Goal: Communication & Community: Answer question/provide support

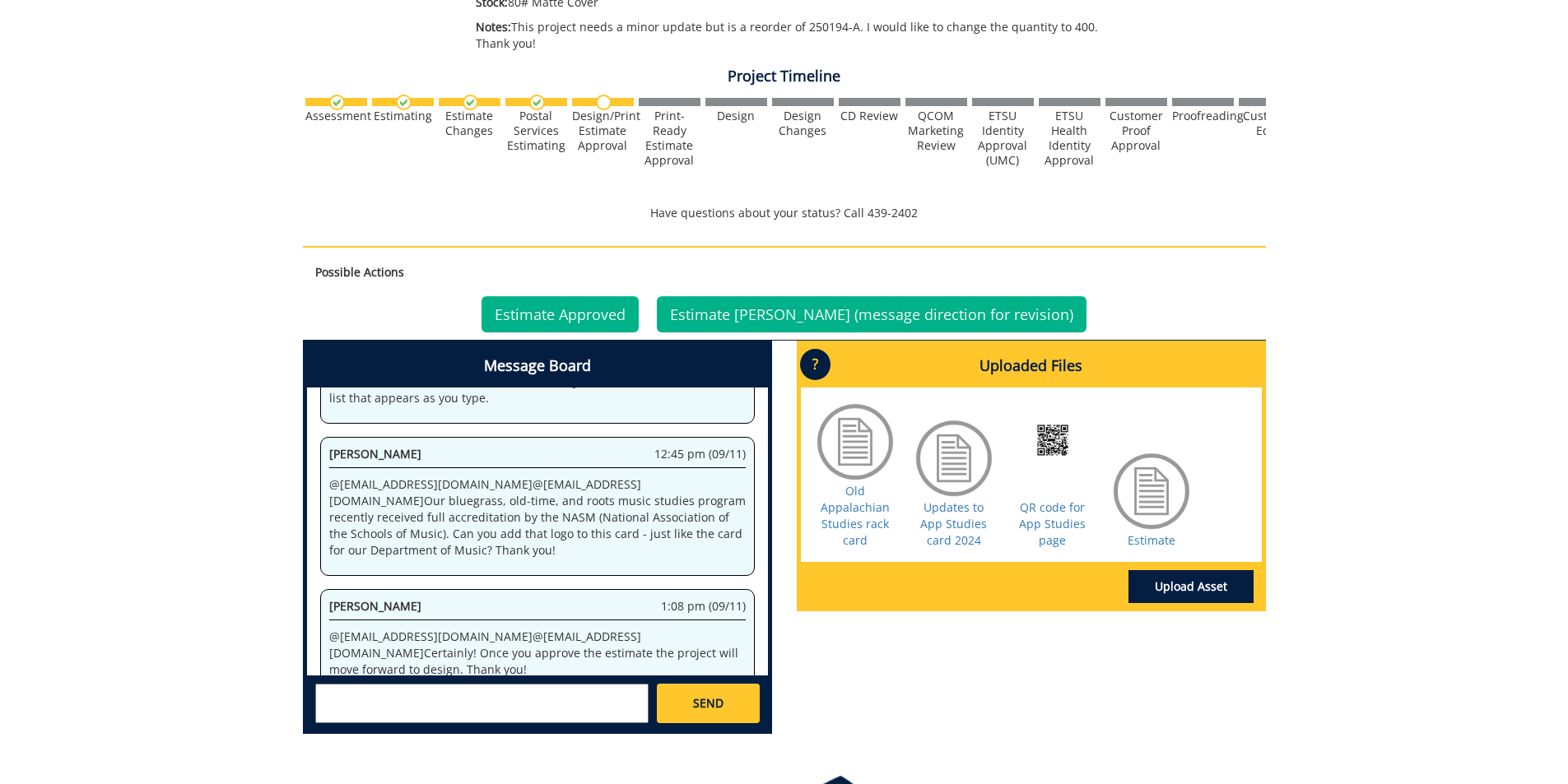
scroll to position [576, 0]
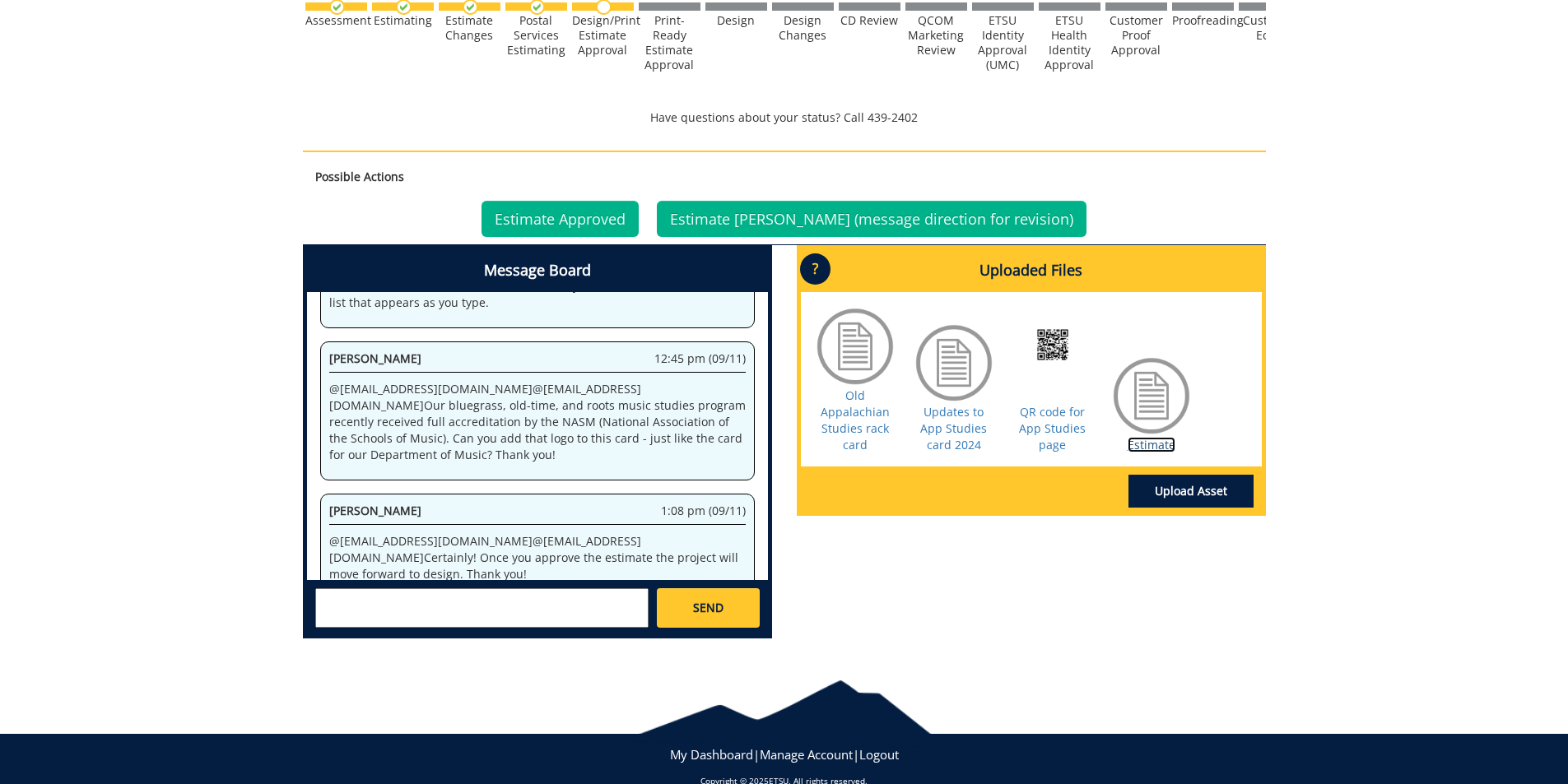
click at [1159, 445] on link "Estimate" at bounding box center [1152, 445] width 48 height 16
click at [580, 214] on link "Estimate Approved" at bounding box center [560, 218] width 158 height 36
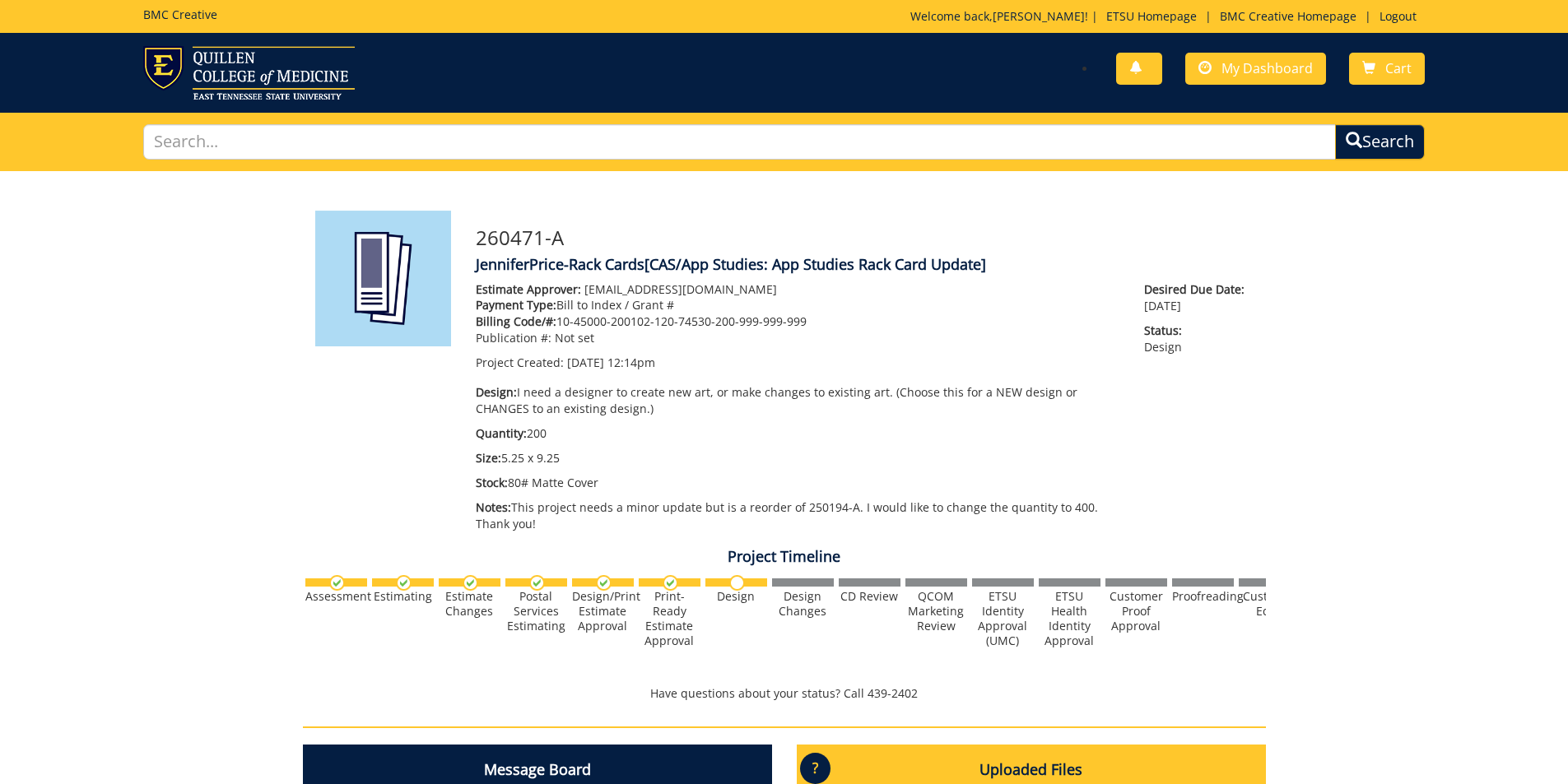
scroll to position [116, 0]
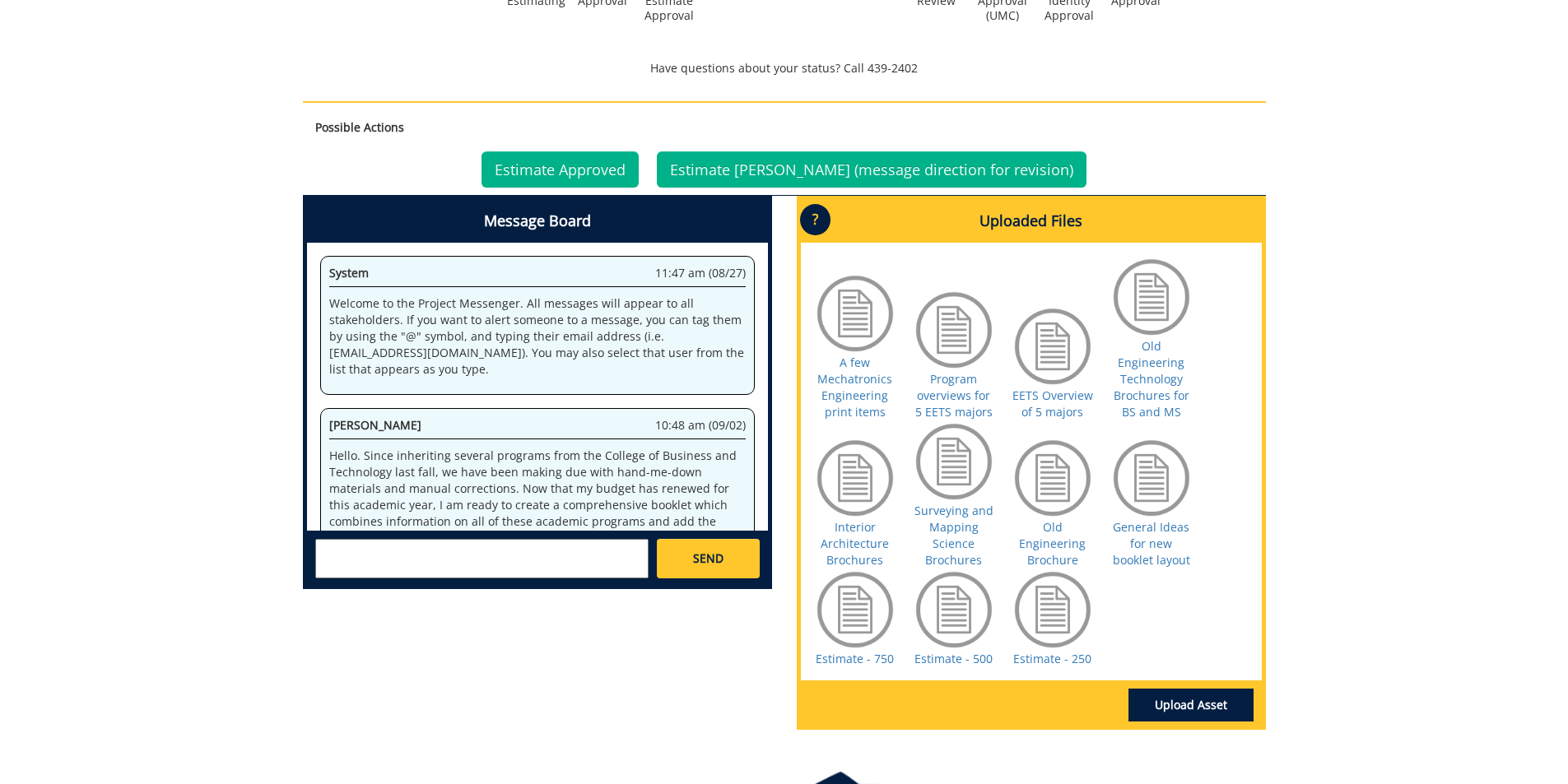
scroll to position [437, 0]
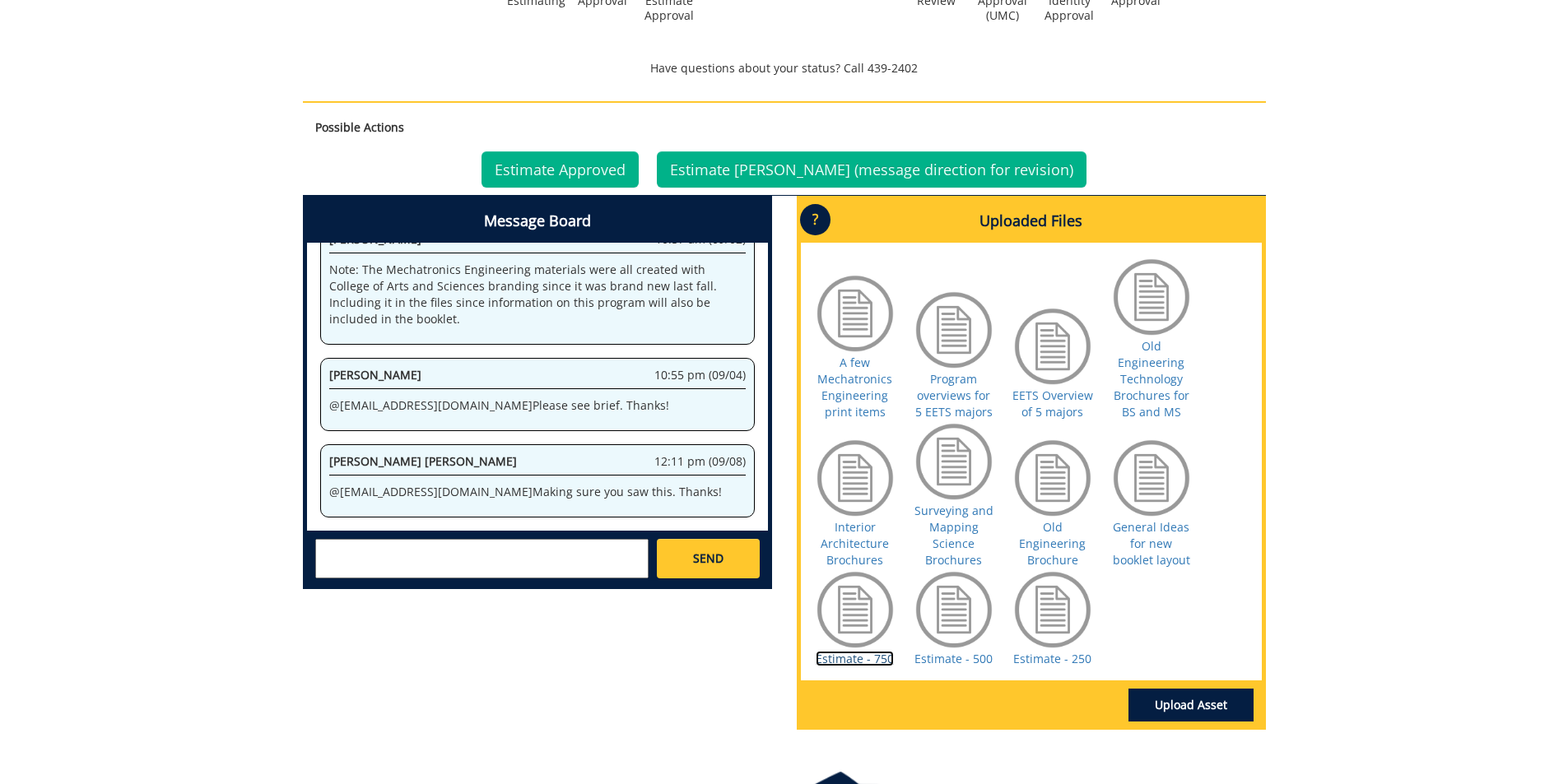
click at [878, 654] on link "Estimate - 750" at bounding box center [854, 659] width 78 height 16
click at [444, 557] on textarea at bounding box center [482, 558] width 334 height 40
type textarea "@fair@mail.etsu.edu Approving the estimate for 750."
click at [562, 156] on link "Estimate Approved" at bounding box center [560, 169] width 158 height 36
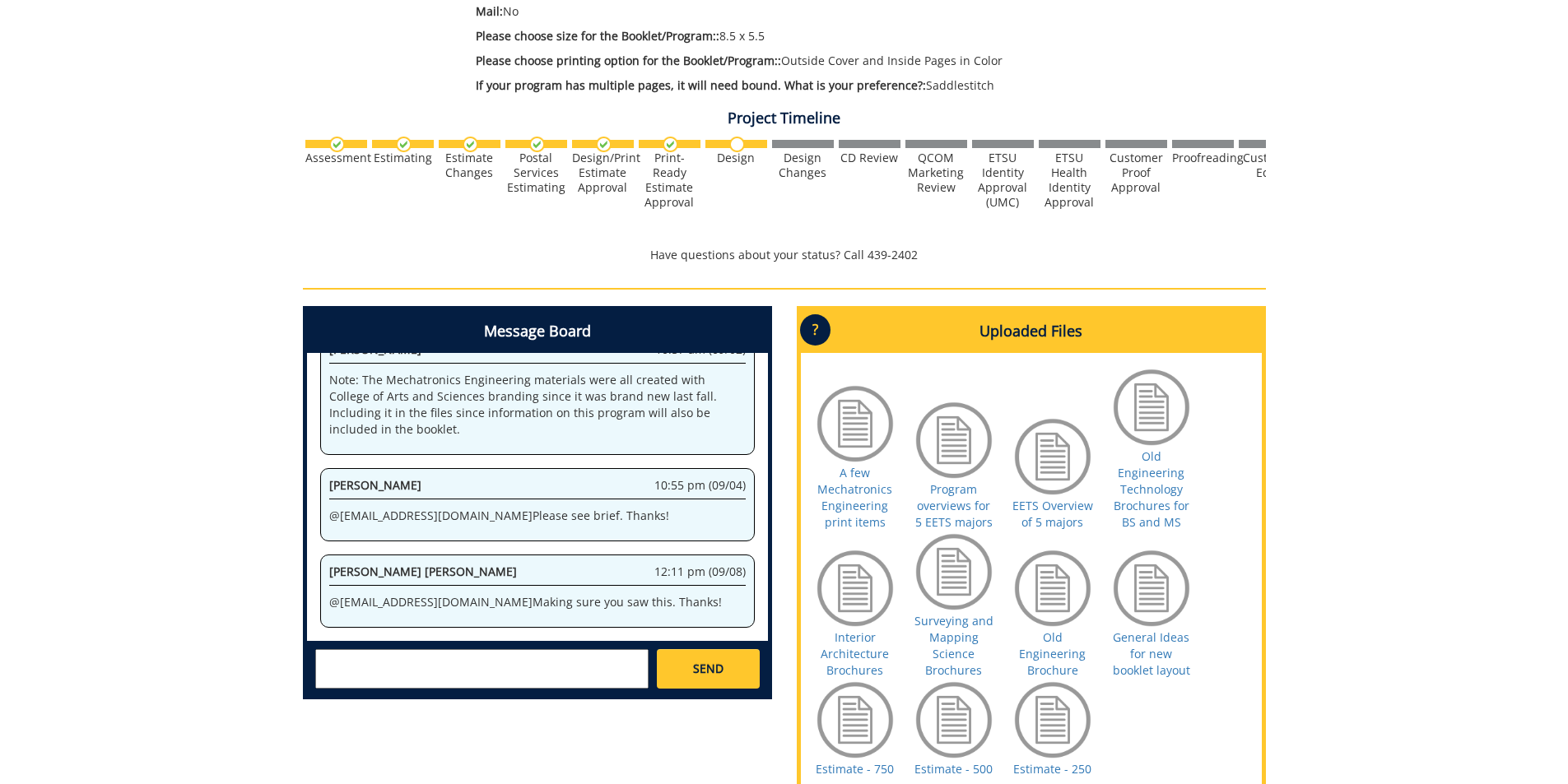
scroll to position [493, 0]
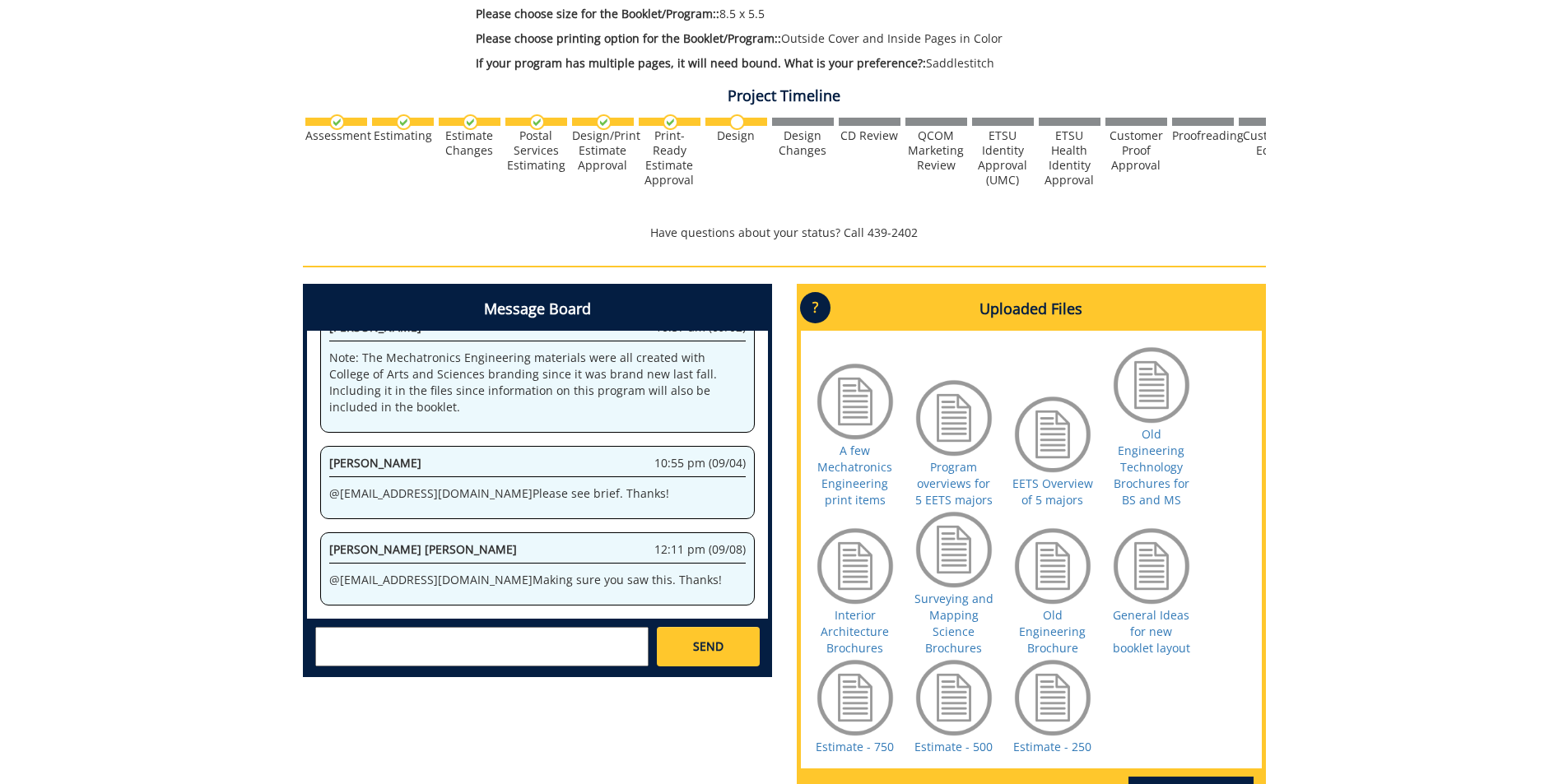
click at [541, 646] on textarea at bounding box center [482, 647] width 334 height 40
type textarea "@fair@mail.etsu.edu Approving estimate for 750."
click at [730, 658] on link "SEND" at bounding box center [708, 647] width 102 height 40
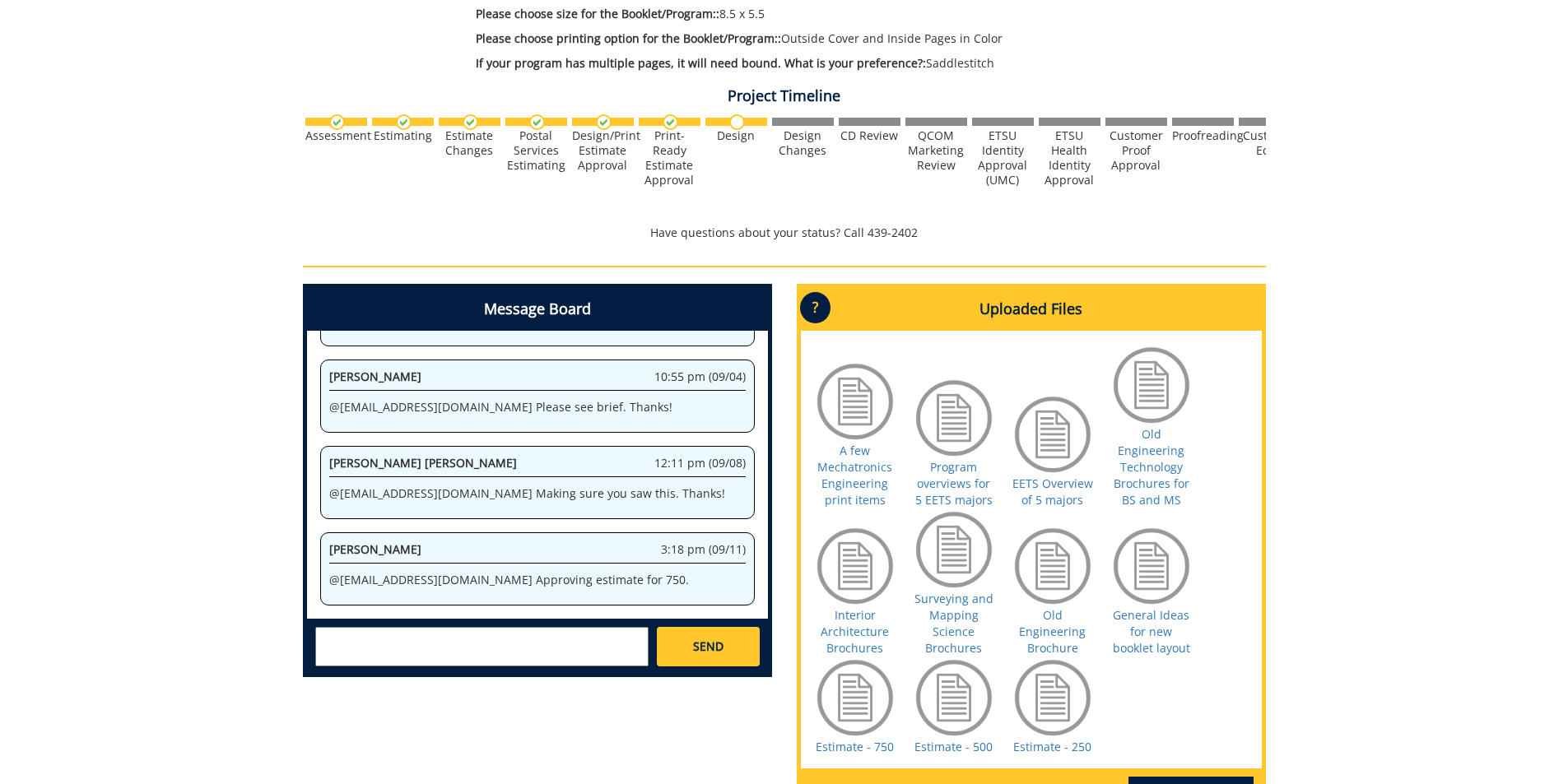
scroll to position [64377, 0]
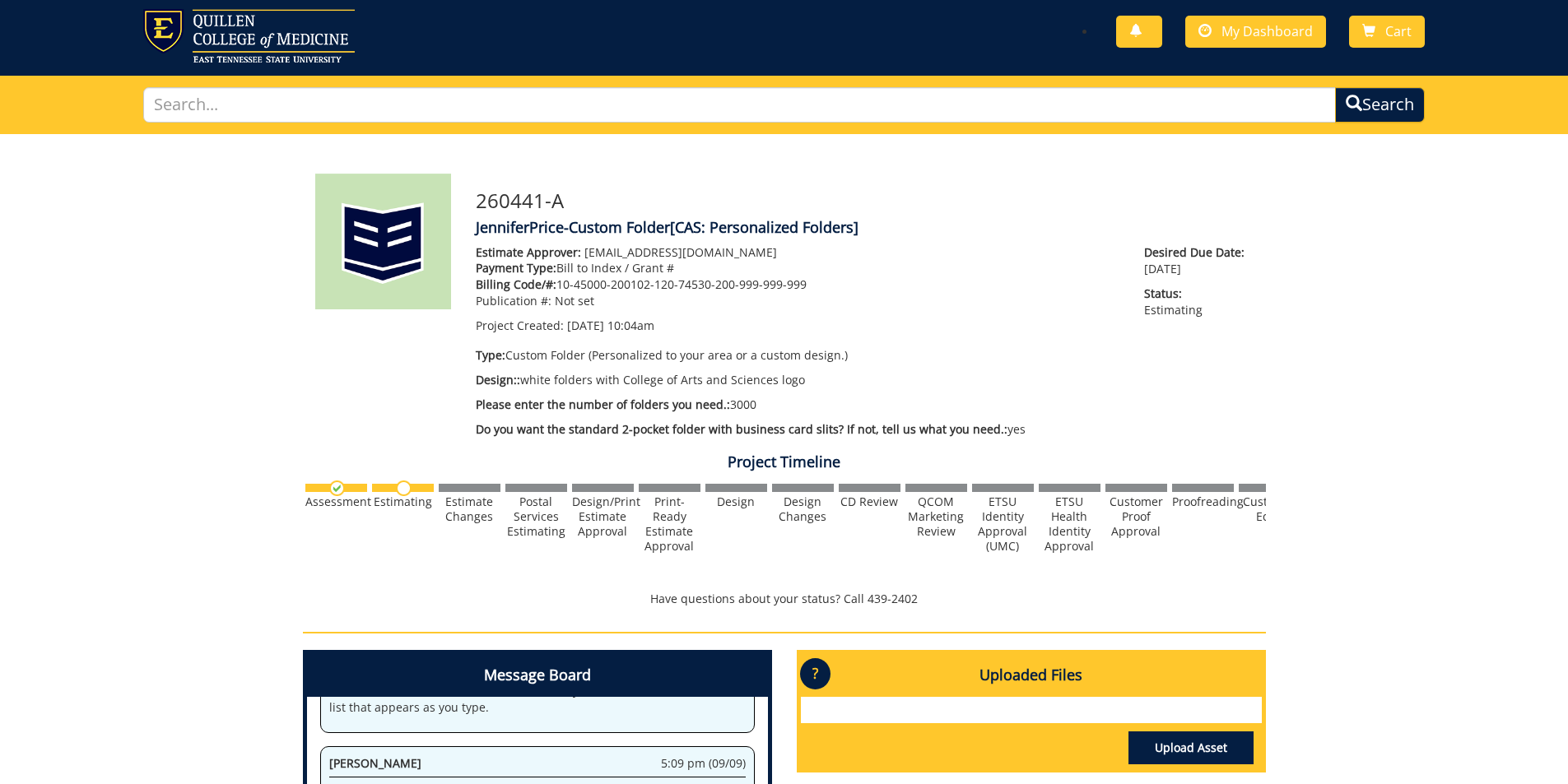
scroll to position [329, 0]
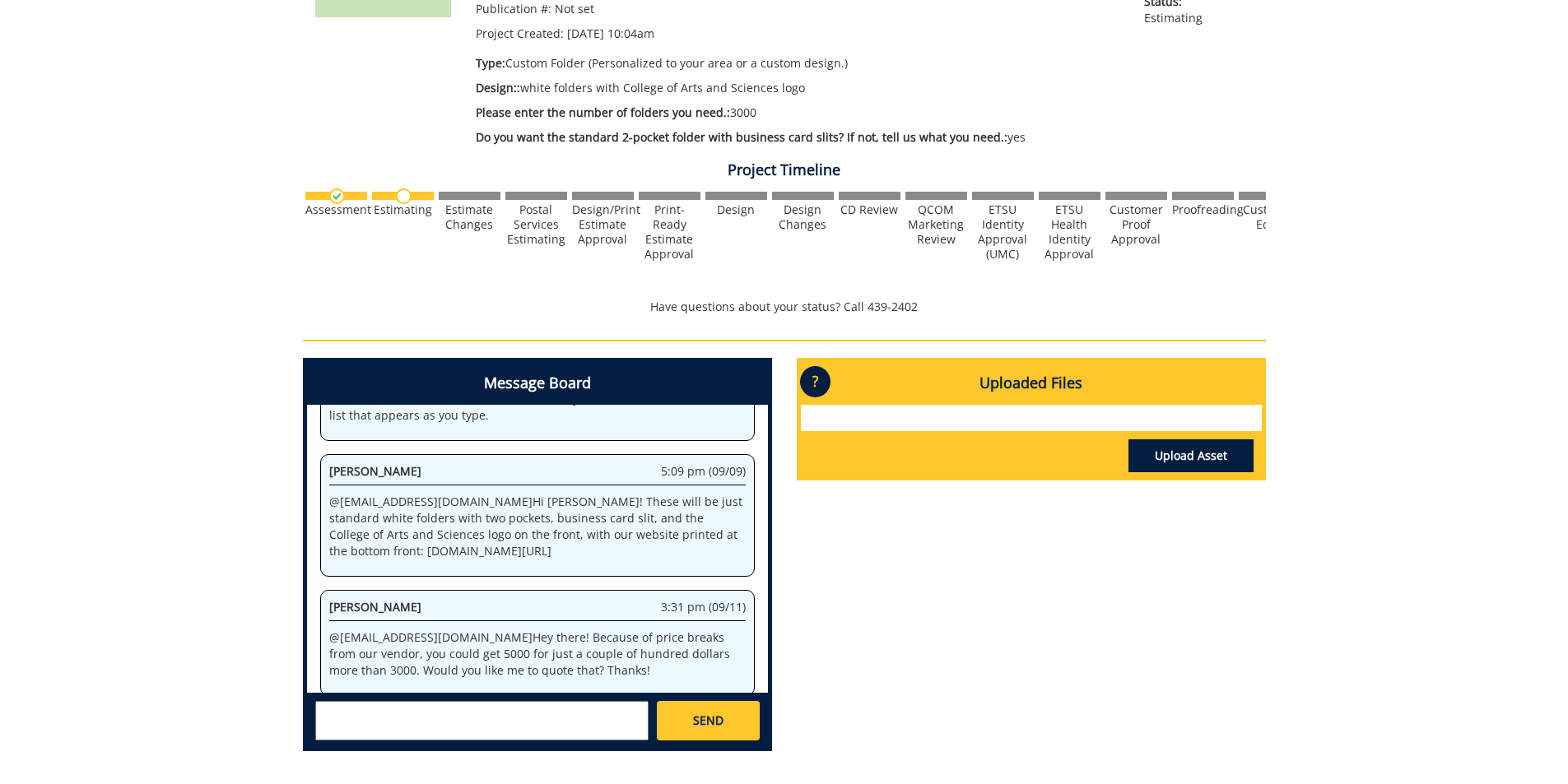
click at [580, 717] on textarea at bounding box center [482, 721] width 334 height 40
type textarea "@[EMAIL_ADDRESS][DOMAIN_NAME] Oh, yes, please! Thank you!"
click at [693, 716] on span "SEND" at bounding box center [709, 721] width 30 height 17
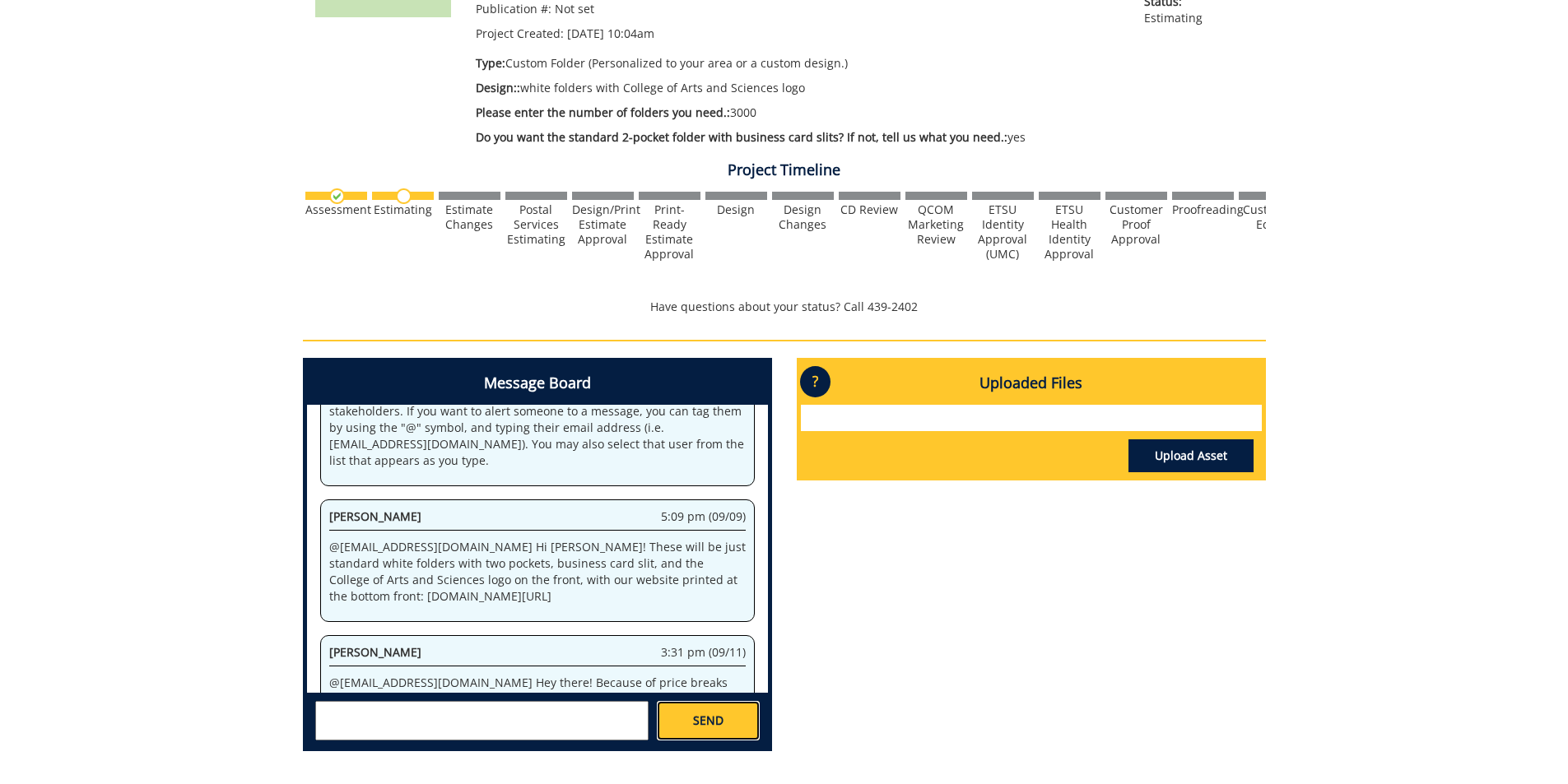
scroll to position [4975, 0]
